Goal: Task Accomplishment & Management: Manage account settings

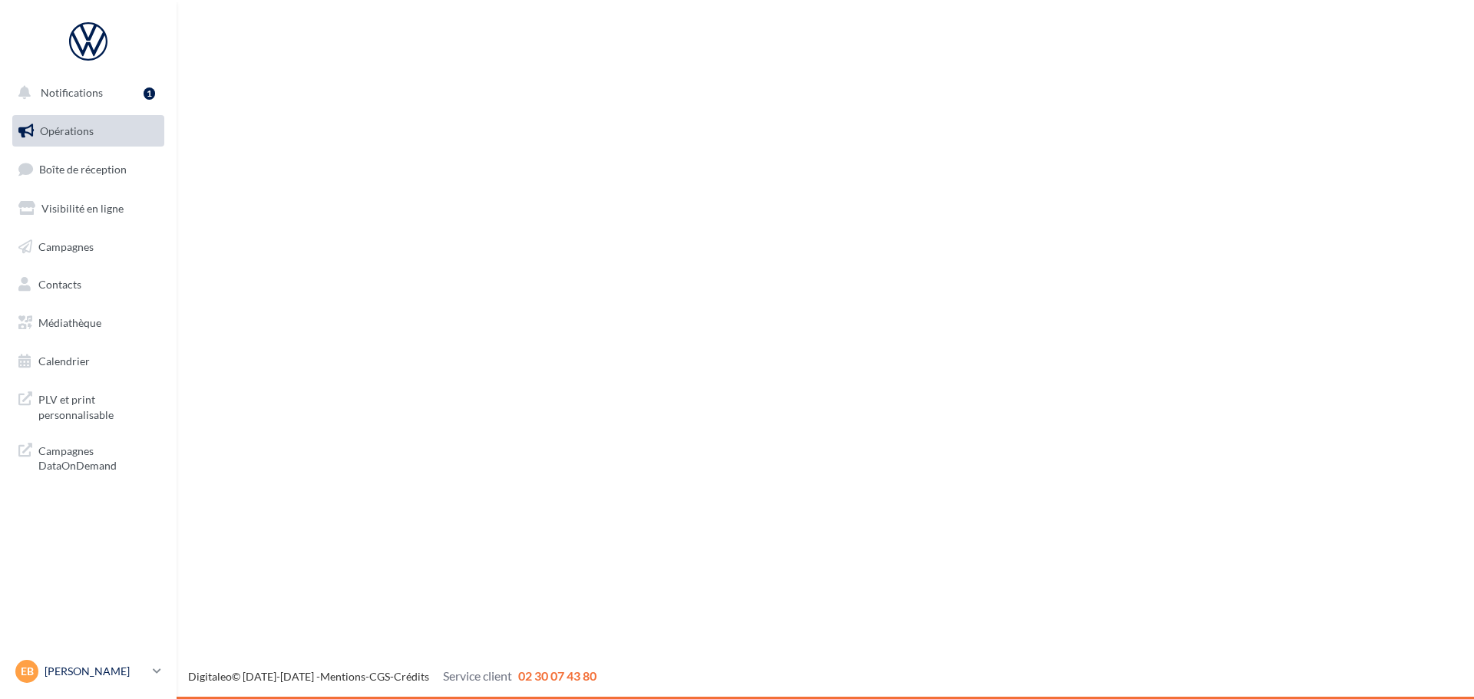
click at [48, 673] on p "[PERSON_NAME]" at bounding box center [96, 671] width 102 height 15
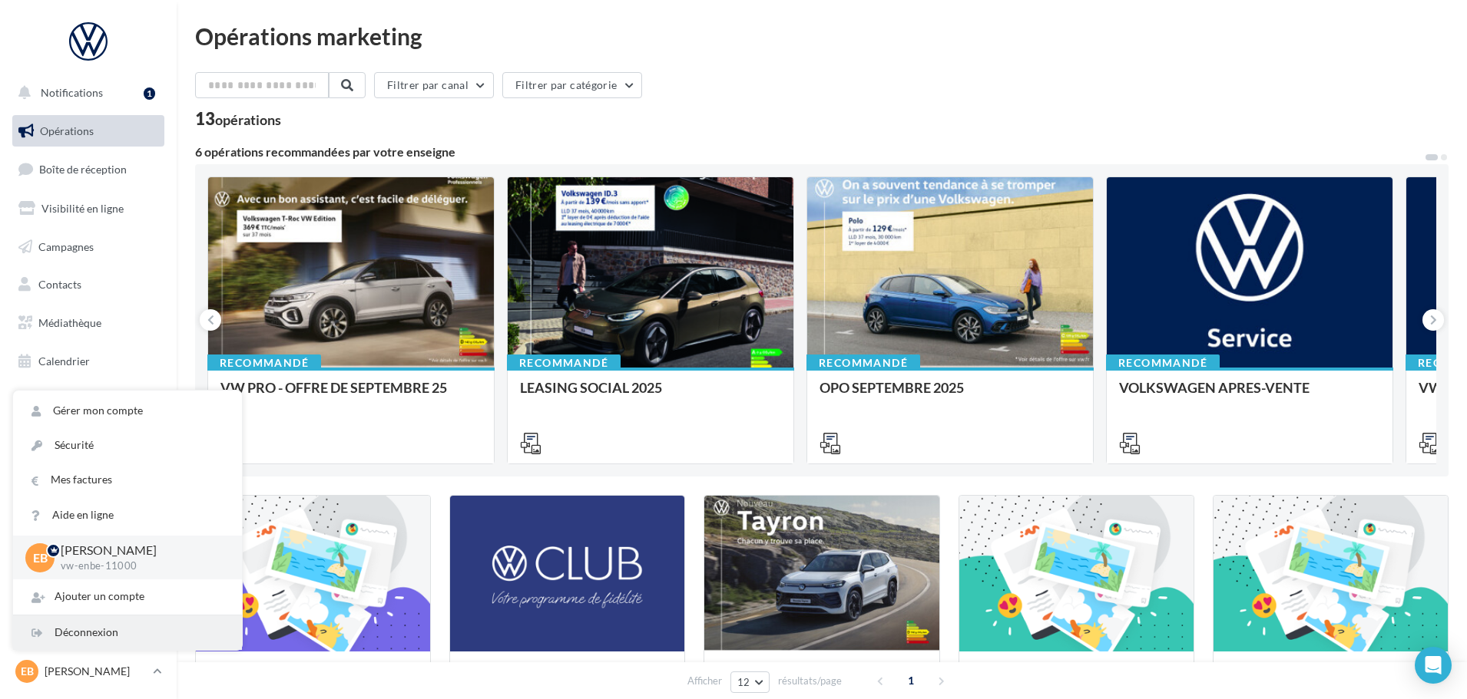
click at [66, 633] on div "Déconnexion" at bounding box center [127, 633] width 229 height 35
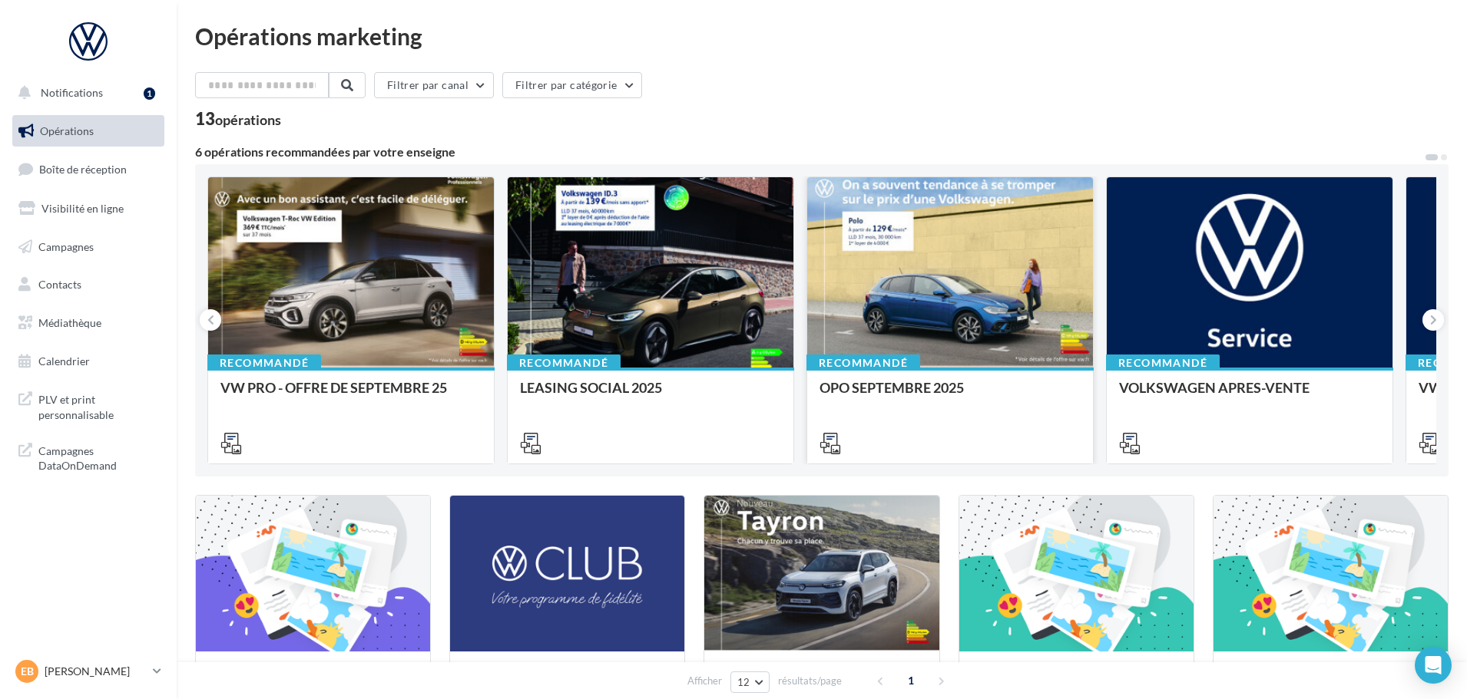
click at [979, 294] on div at bounding box center [950, 273] width 286 height 192
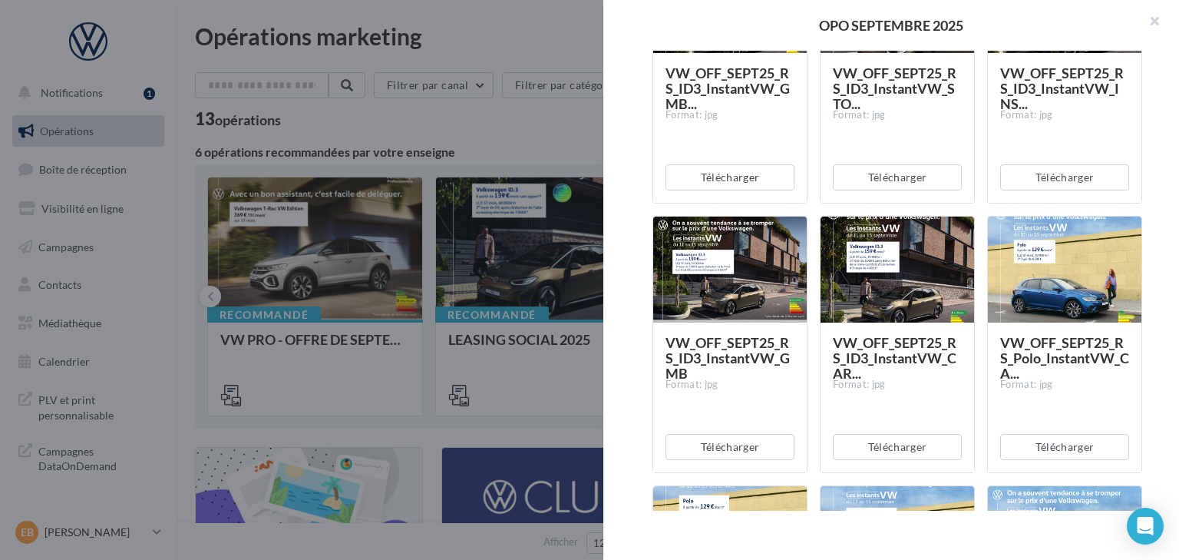
scroll to position [384, 0]
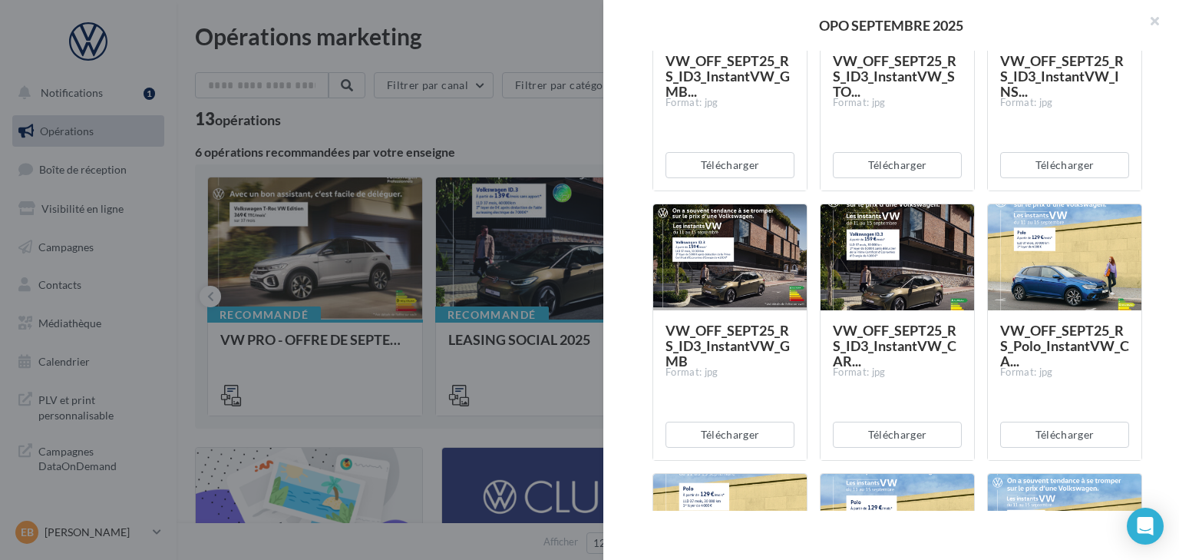
click at [1161, 501] on div "Description Non renseignée Offre du mois VN Document Documents liés à la campag…" at bounding box center [898, 281] width 588 height 460
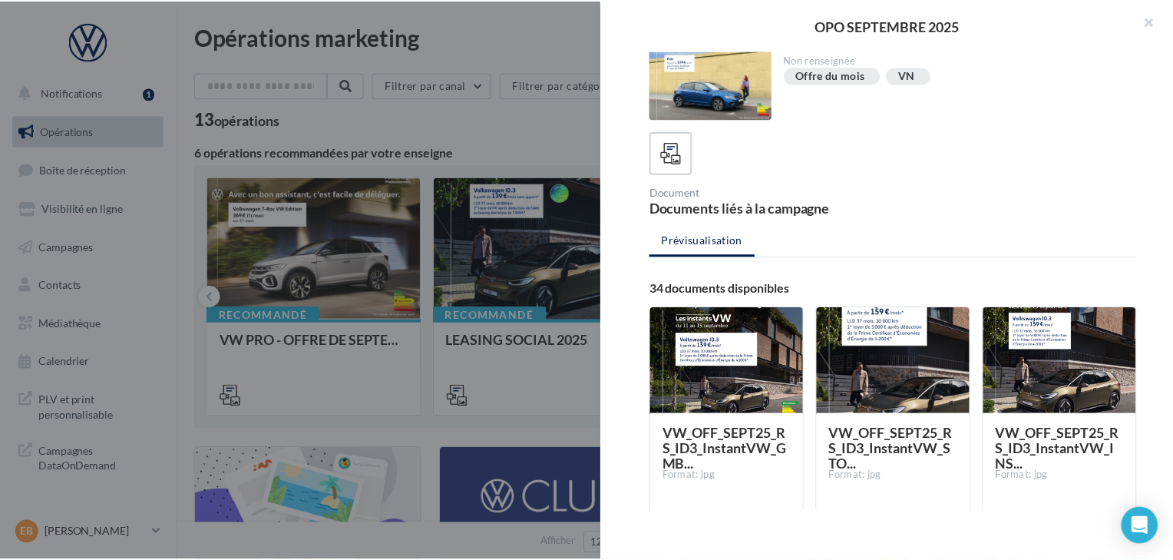
scroll to position [0, 0]
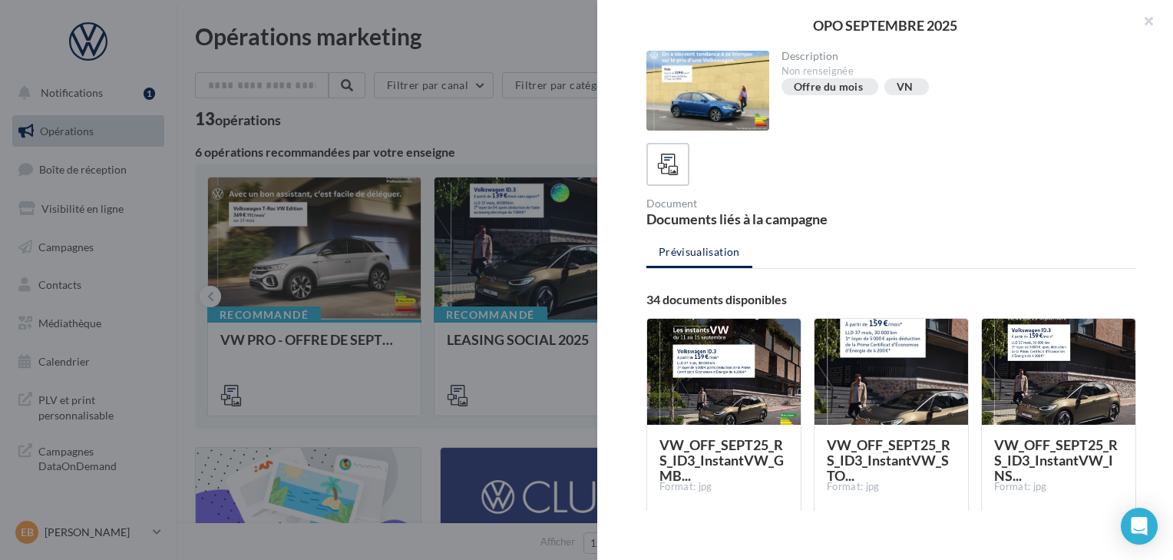
click at [287, 151] on div at bounding box center [586, 280] width 1173 height 560
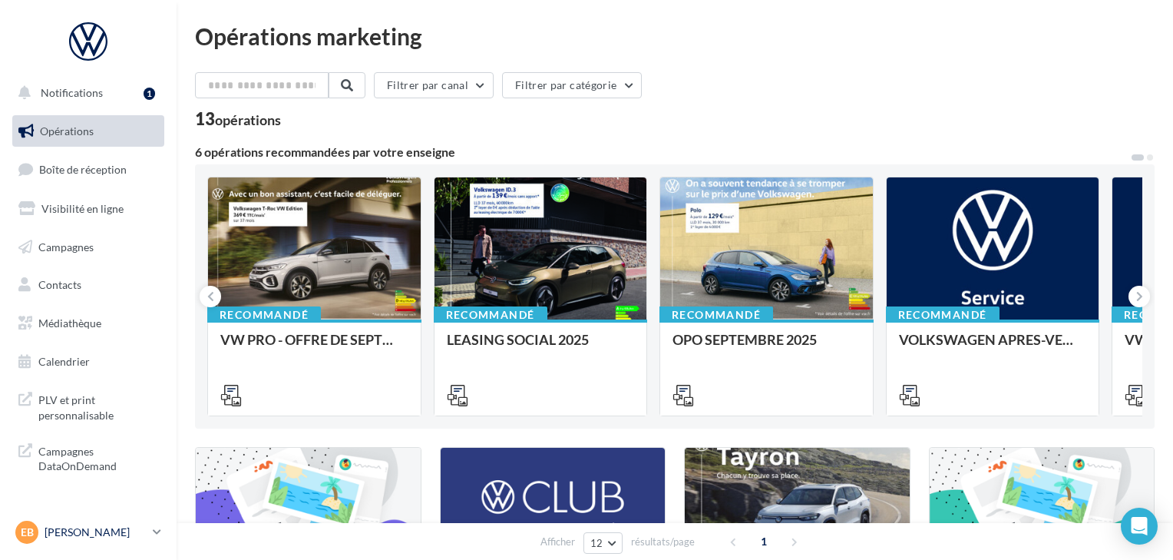
click at [64, 539] on p "[PERSON_NAME]" at bounding box center [96, 531] width 102 height 15
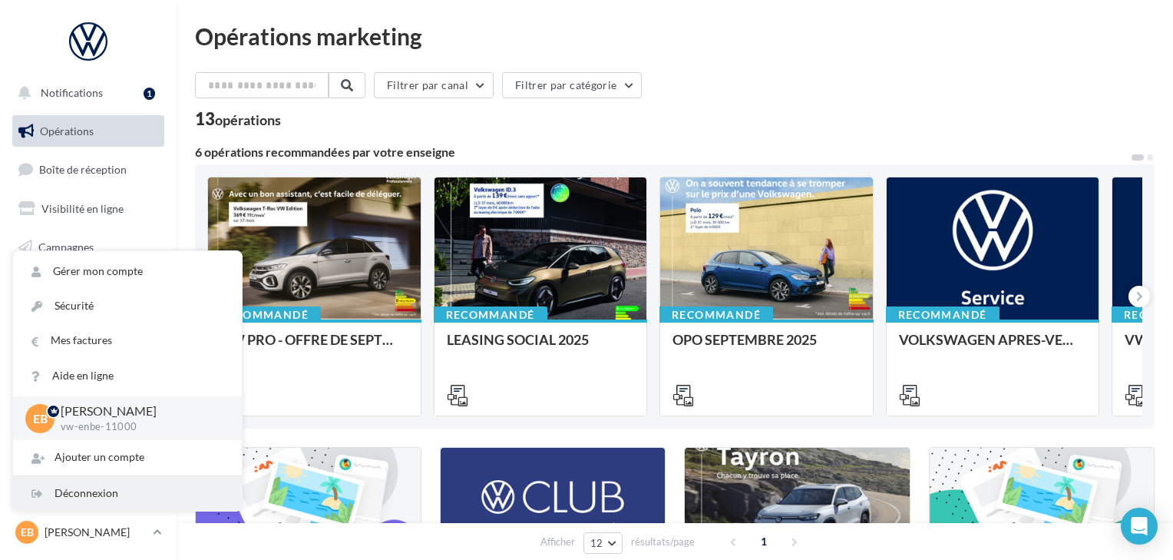
click at [62, 495] on div "Déconnexion" at bounding box center [127, 493] width 229 height 35
